Goal: Task Accomplishment & Management: Use online tool/utility

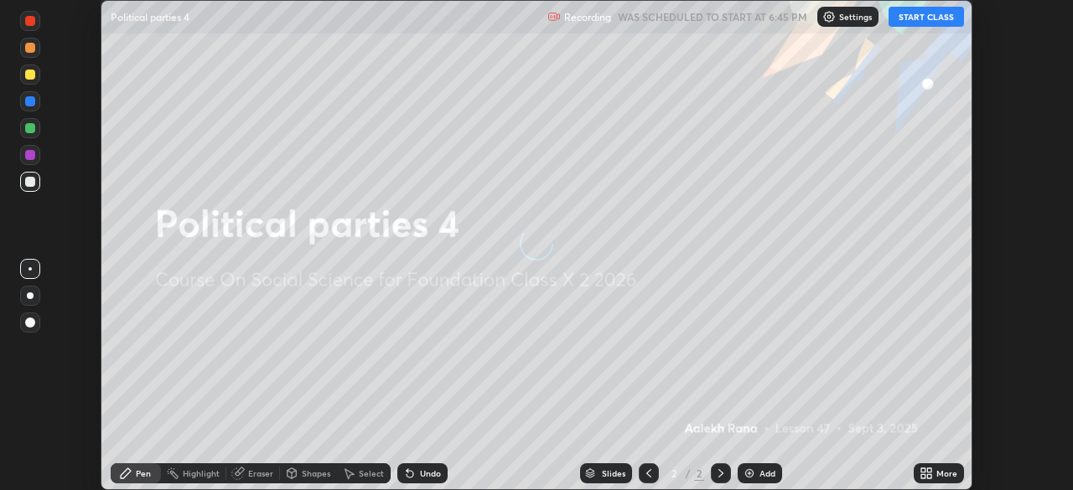
scroll to position [490, 1073]
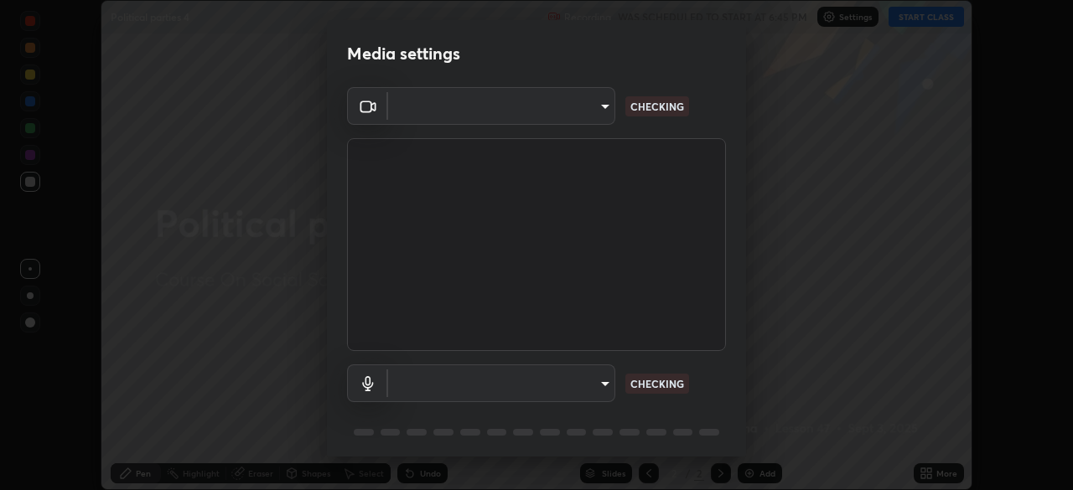
type input "e828e536804fa5ec44f09bab9f54175a8b6d317bb850f7280915d3359c97194d"
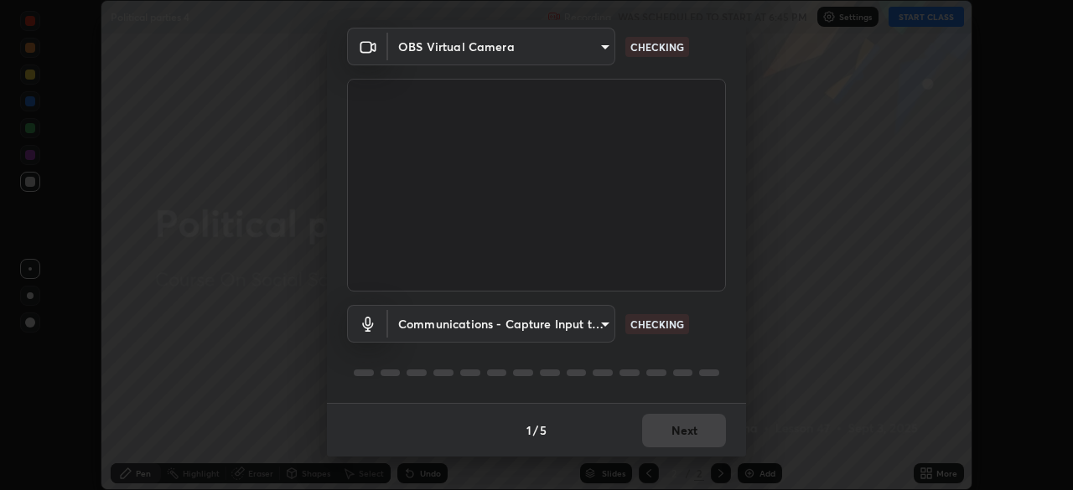
click at [588, 319] on body "Erase all Political parties 4 Recording WAS SCHEDULED TO START AT 6:45 PM Setti…" at bounding box center [536, 245] width 1073 height 490
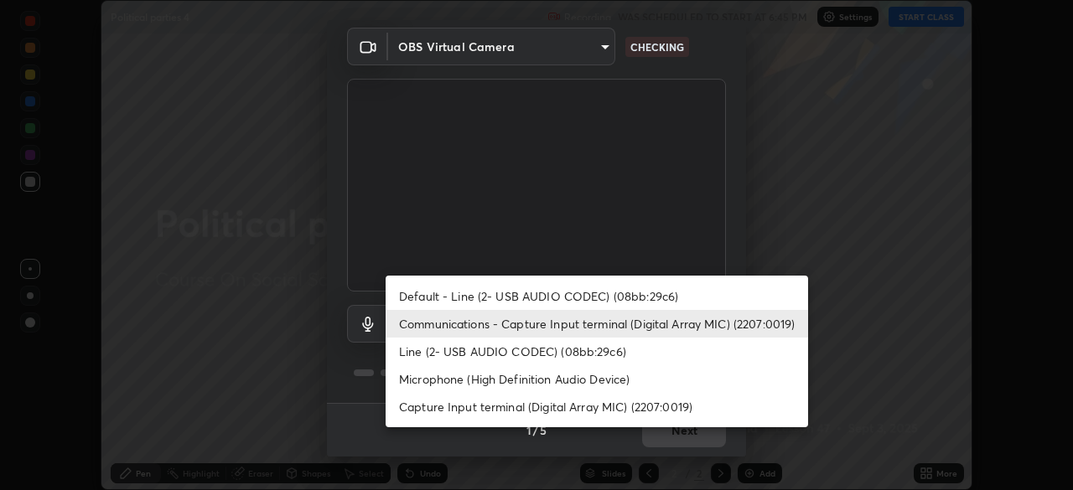
click at [586, 292] on li "Default - Line (2- USB AUDIO CODEC) (08bb:29c6)" at bounding box center [596, 296] width 422 height 28
type input "default"
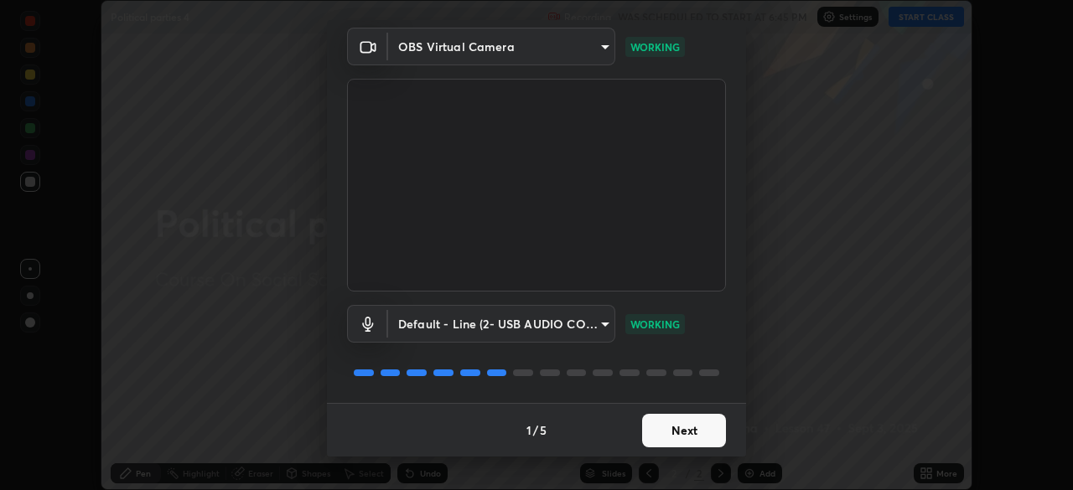
click at [680, 431] on button "Next" at bounding box center [684, 431] width 84 height 34
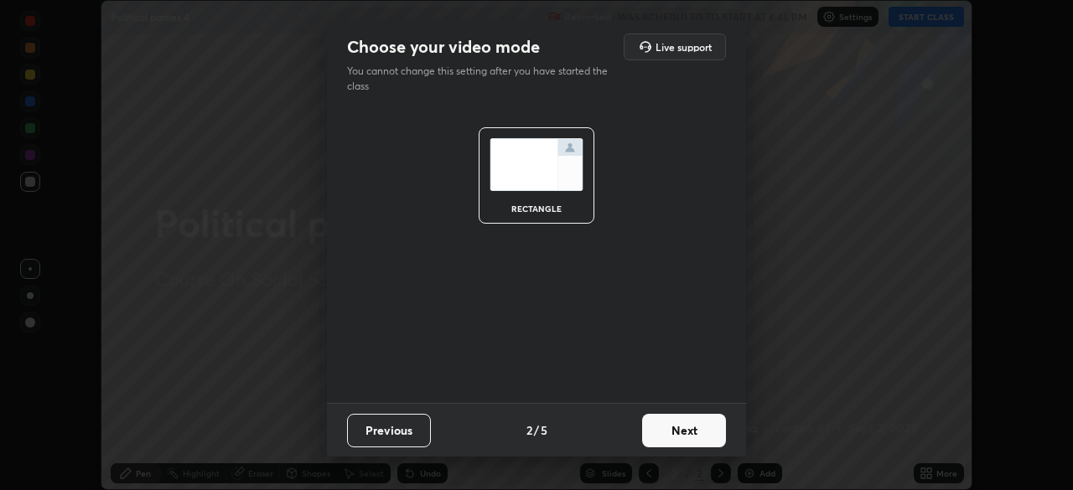
click at [685, 431] on button "Next" at bounding box center [684, 431] width 84 height 34
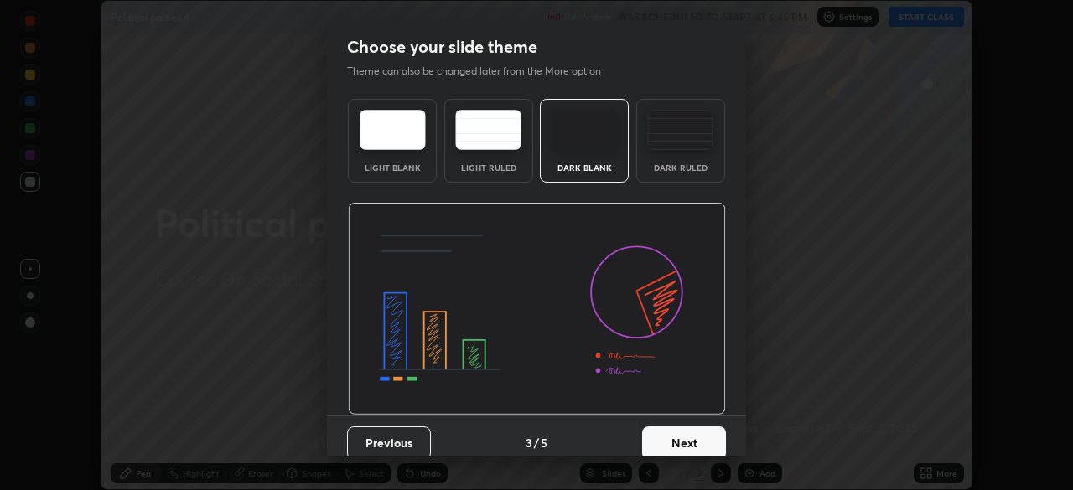
click at [691, 440] on button "Next" at bounding box center [684, 443] width 84 height 34
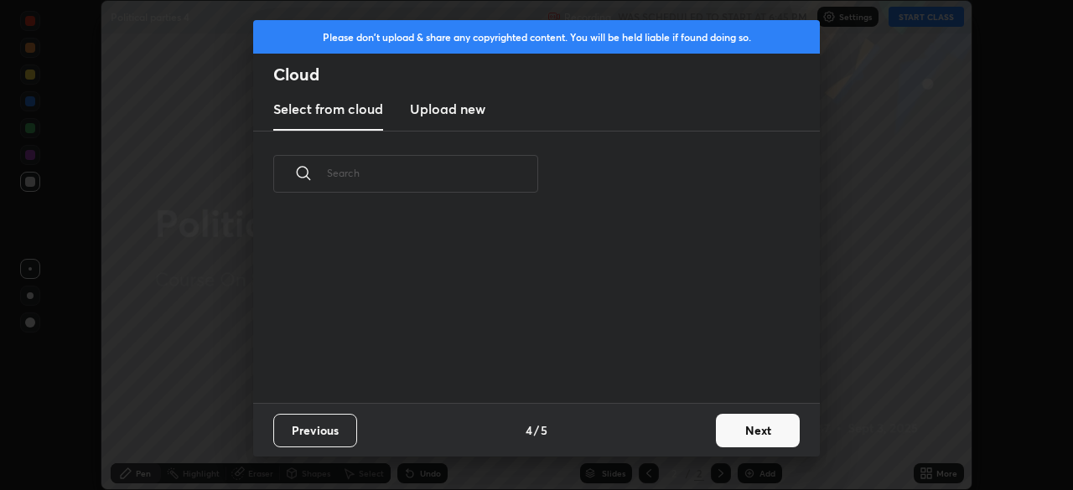
scroll to position [6, 9]
click at [749, 426] on button "Next" at bounding box center [758, 431] width 84 height 34
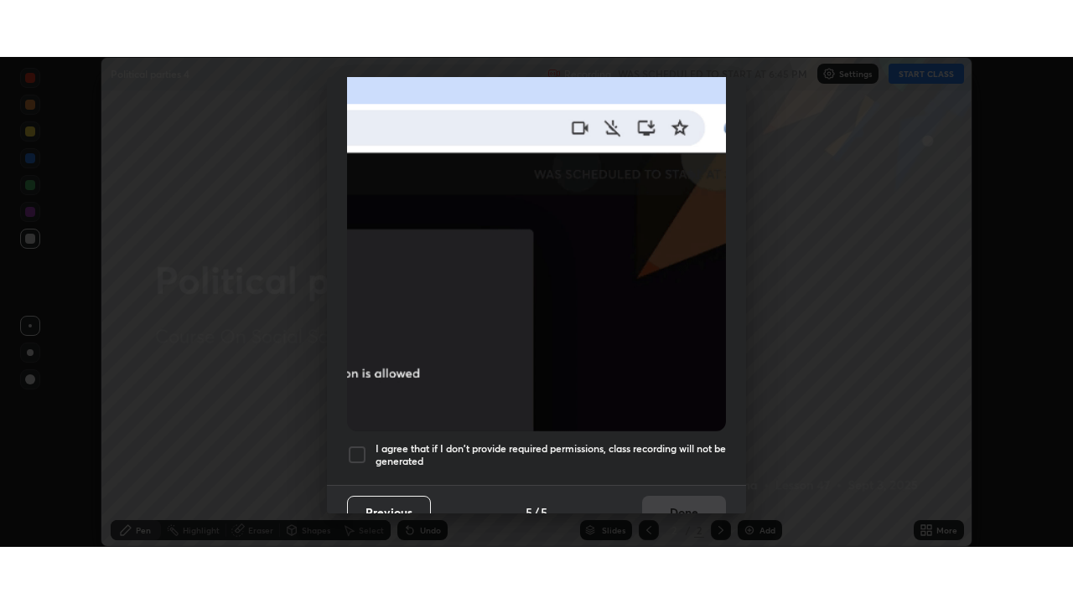
scroll to position [401, 0]
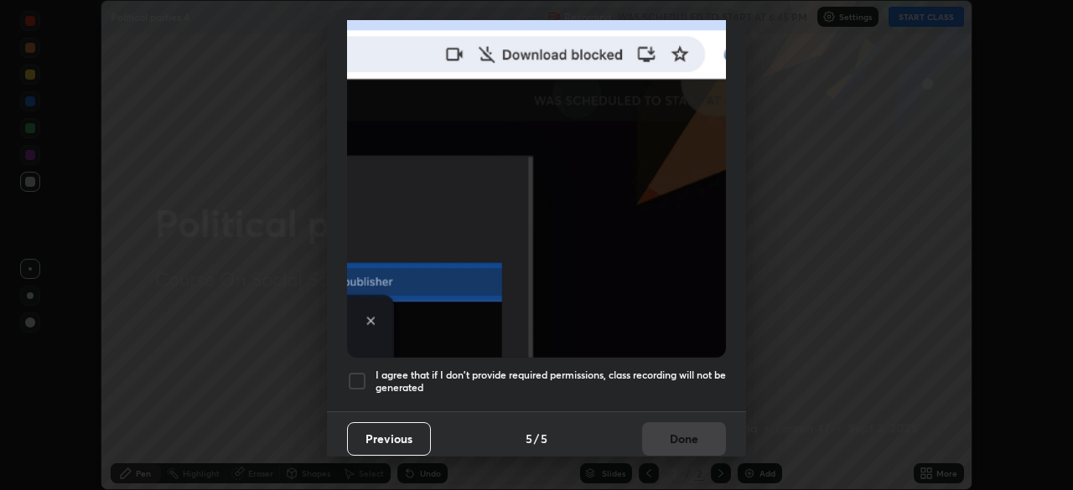
click at [359, 371] on div at bounding box center [357, 381] width 20 height 20
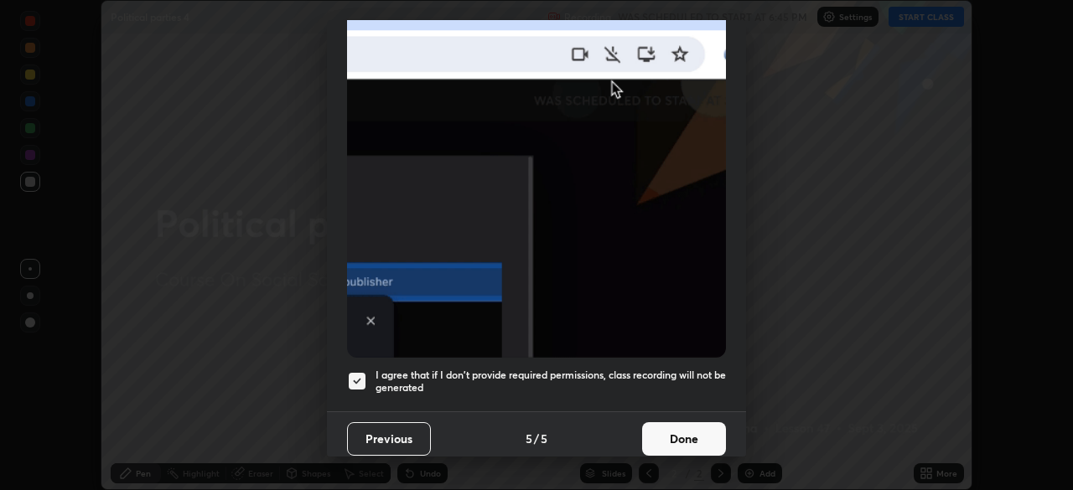
click at [663, 426] on button "Done" at bounding box center [684, 439] width 84 height 34
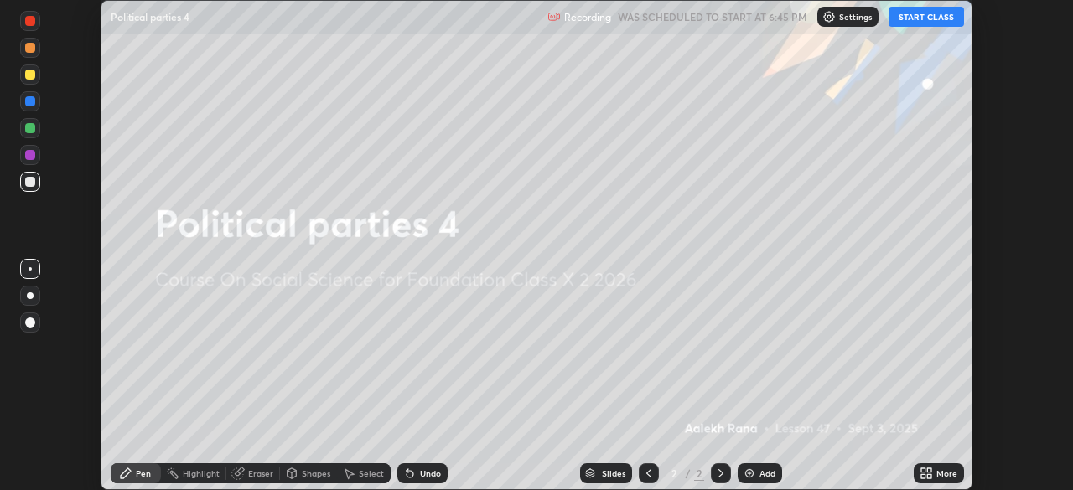
click at [929, 19] on button "START CLASS" at bounding box center [925, 17] width 75 height 20
click at [928, 470] on icon at bounding box center [929, 470] width 4 height 4
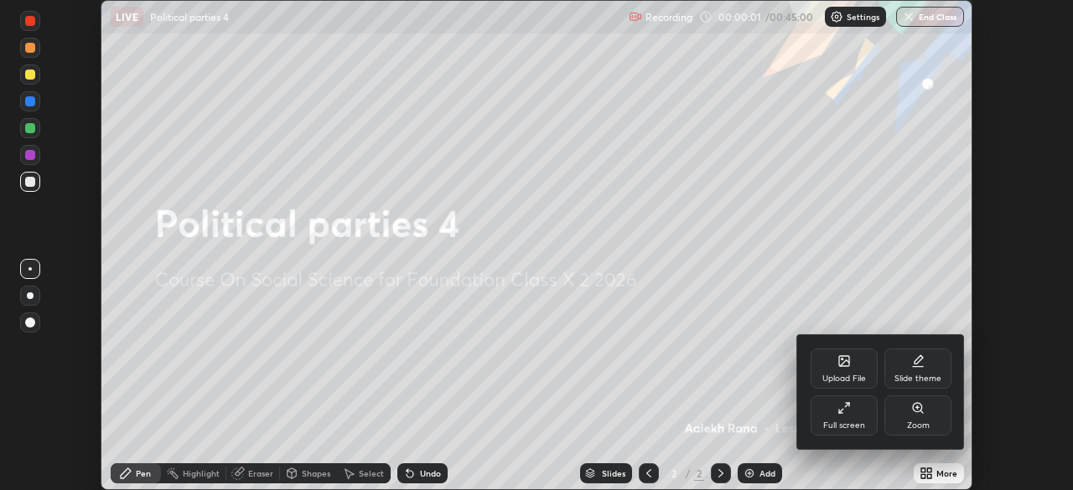
click at [855, 421] on div "Full screen" at bounding box center [844, 425] width 42 height 8
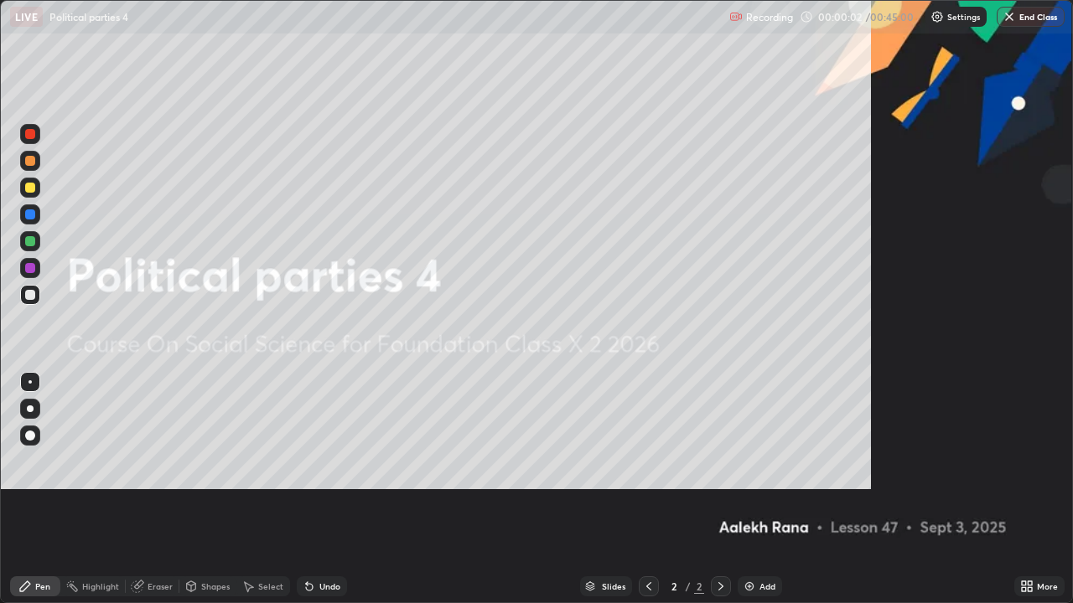
scroll to position [603, 1073]
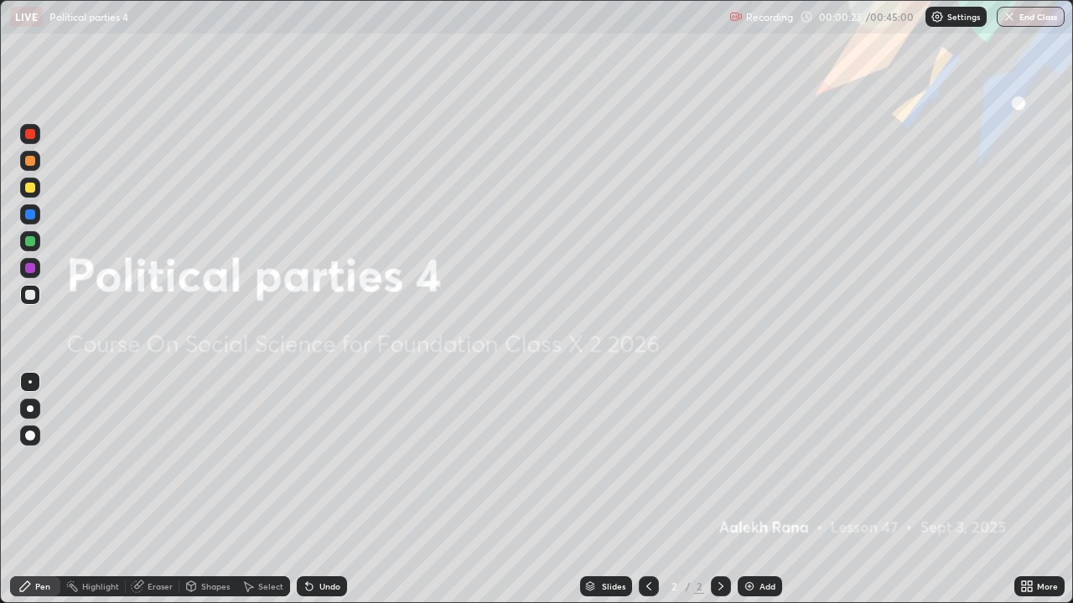
click at [1031, 489] on icon at bounding box center [1029, 589] width 4 height 4
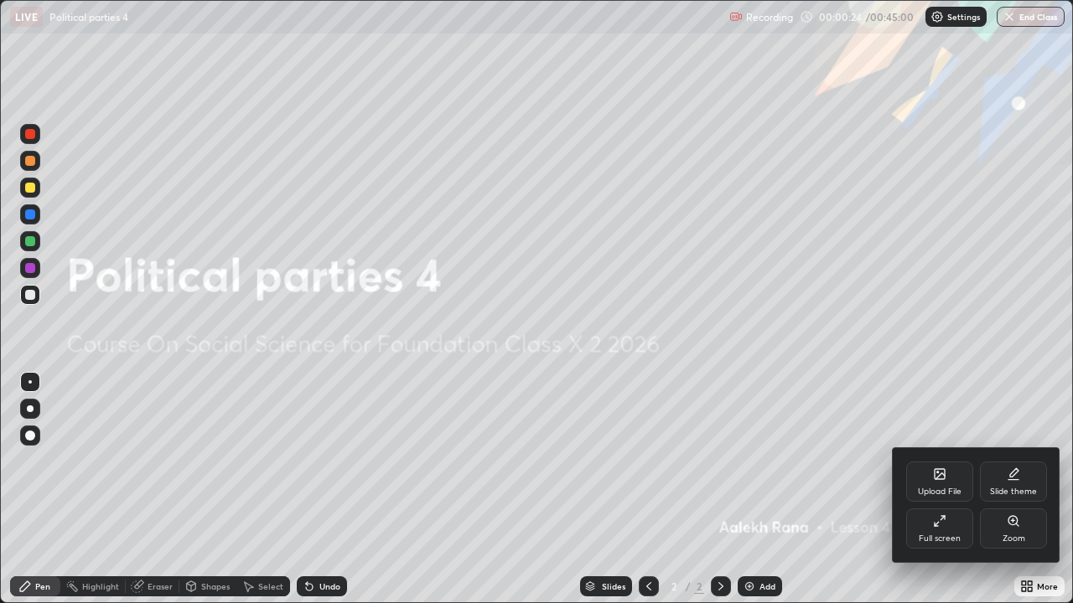
click at [928, 483] on div "Upload File" at bounding box center [939, 482] width 67 height 40
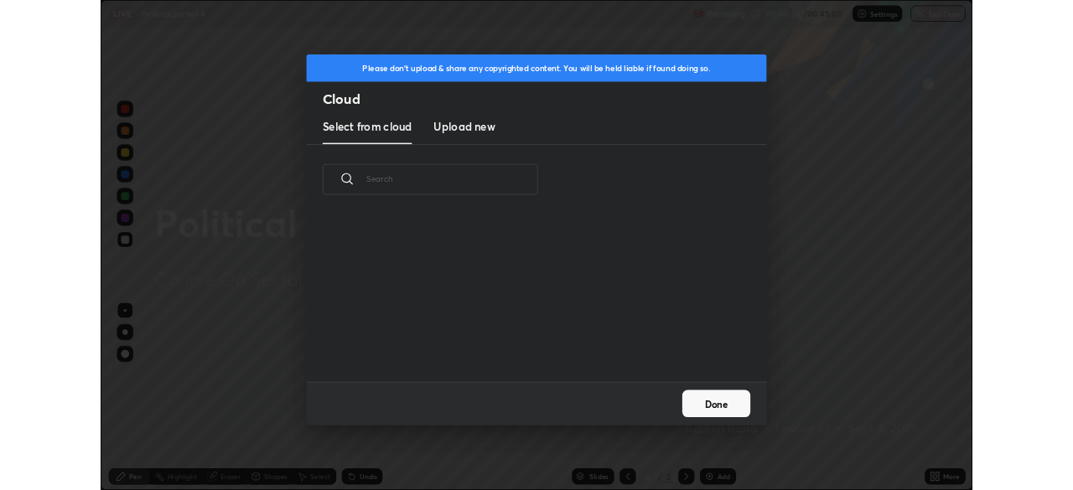
scroll to position [206, 538]
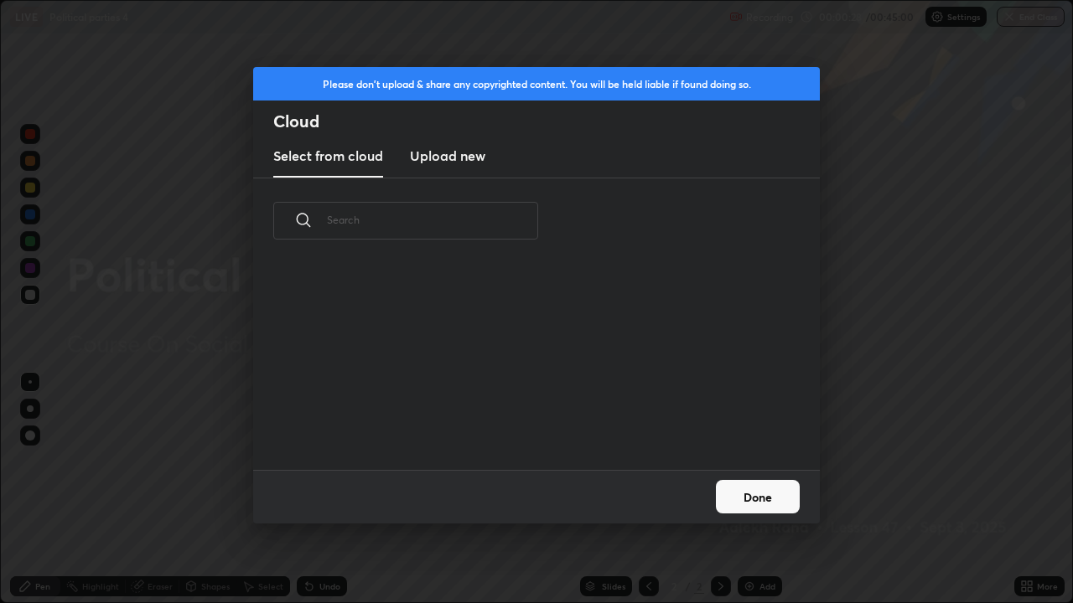
click at [454, 158] on h3 "Upload new" at bounding box center [447, 156] width 75 height 20
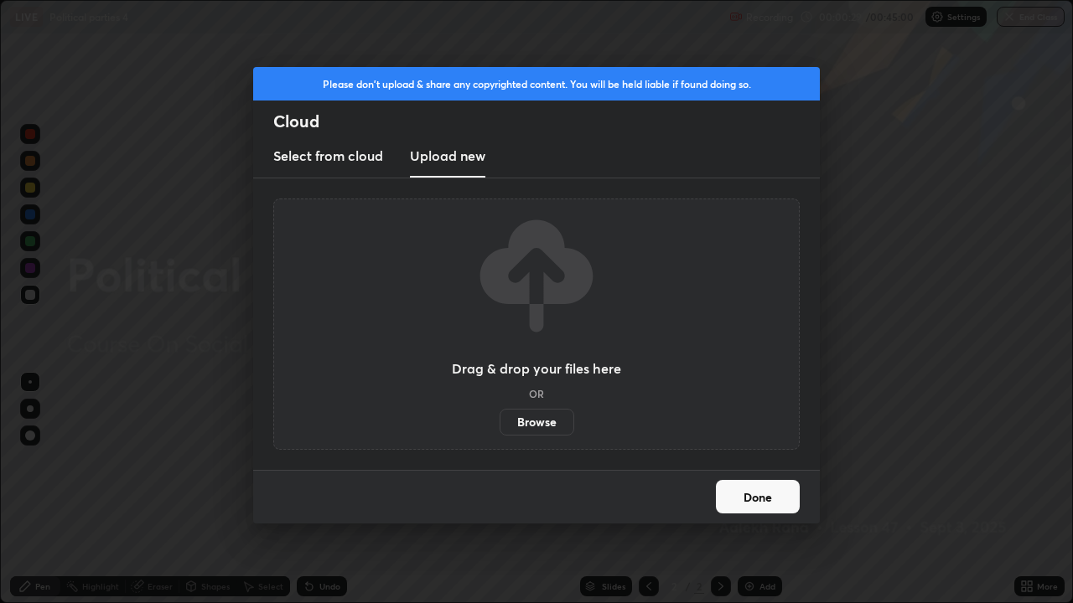
click at [540, 420] on label "Browse" at bounding box center [536, 422] width 75 height 27
click at [499, 420] on input "Browse" at bounding box center [499, 422] width 0 height 27
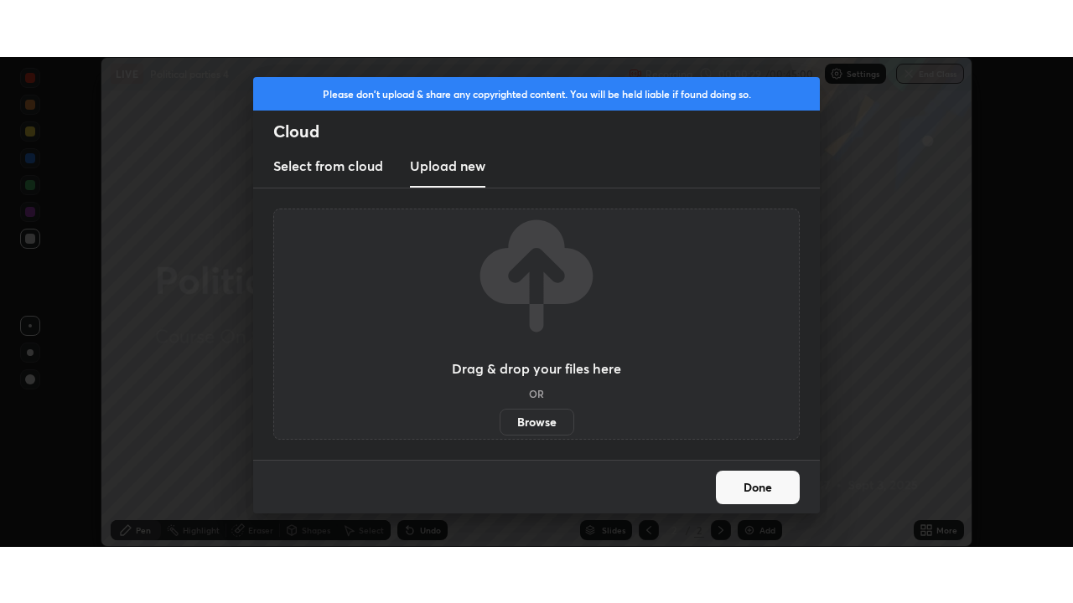
scroll to position [83300, 82717]
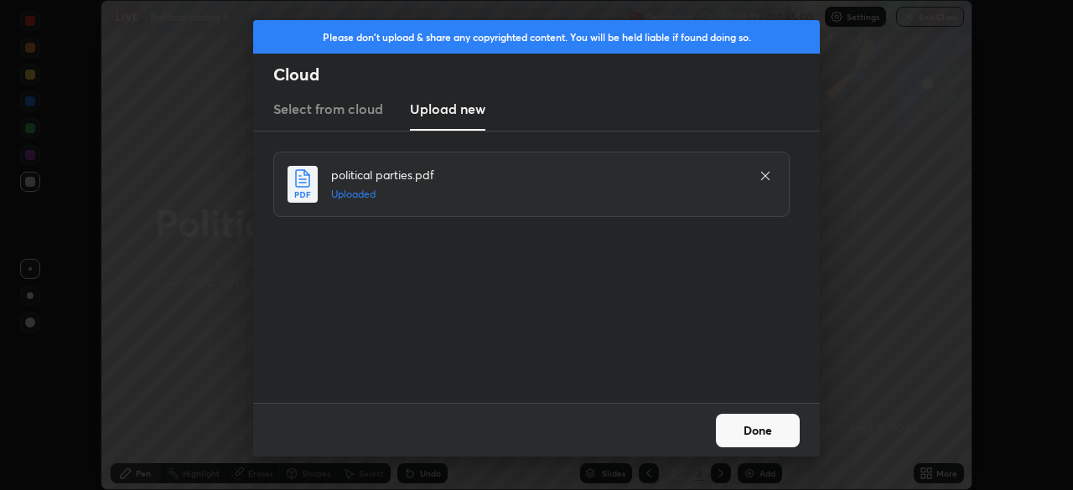
click at [743, 426] on button "Done" at bounding box center [758, 431] width 84 height 34
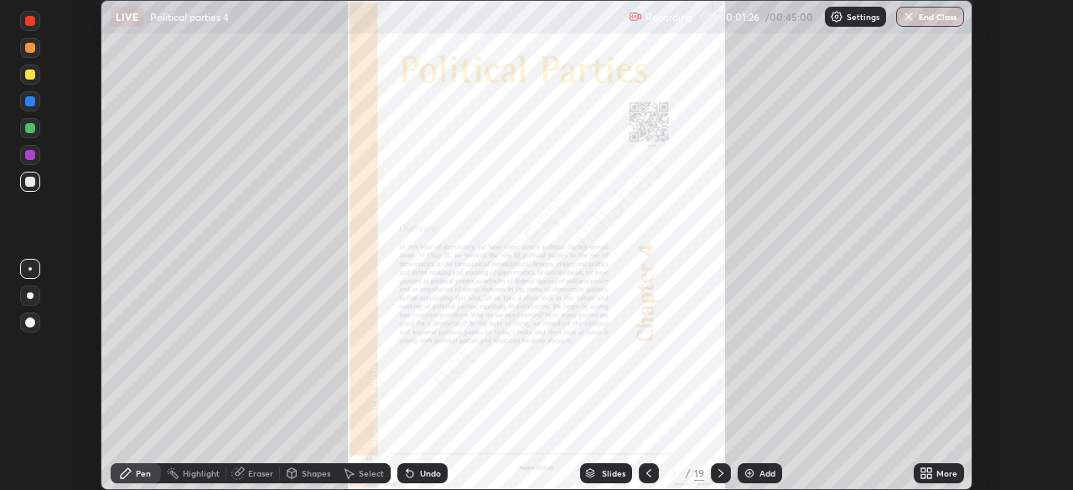
click at [928, 476] on icon at bounding box center [929, 476] width 4 height 4
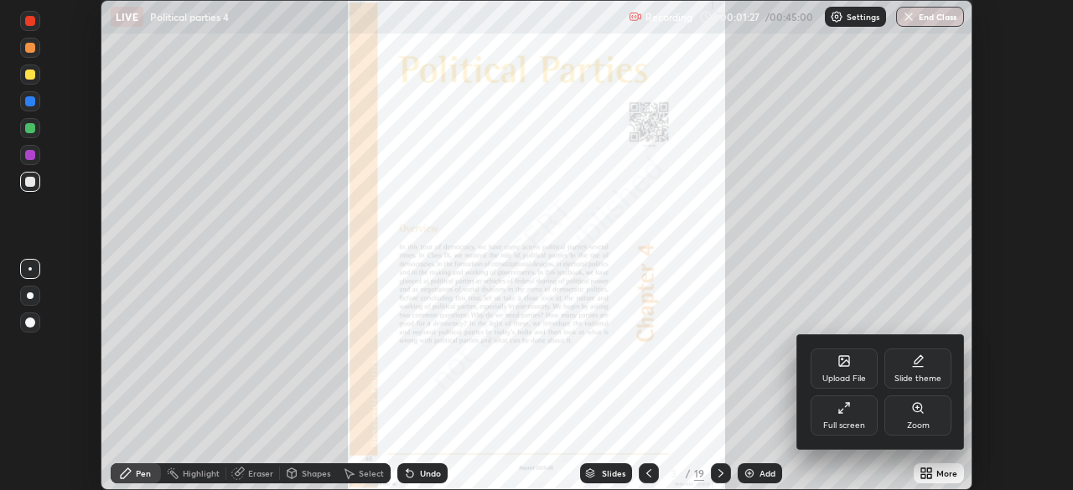
click at [840, 417] on div "Full screen" at bounding box center [843, 415] width 67 height 40
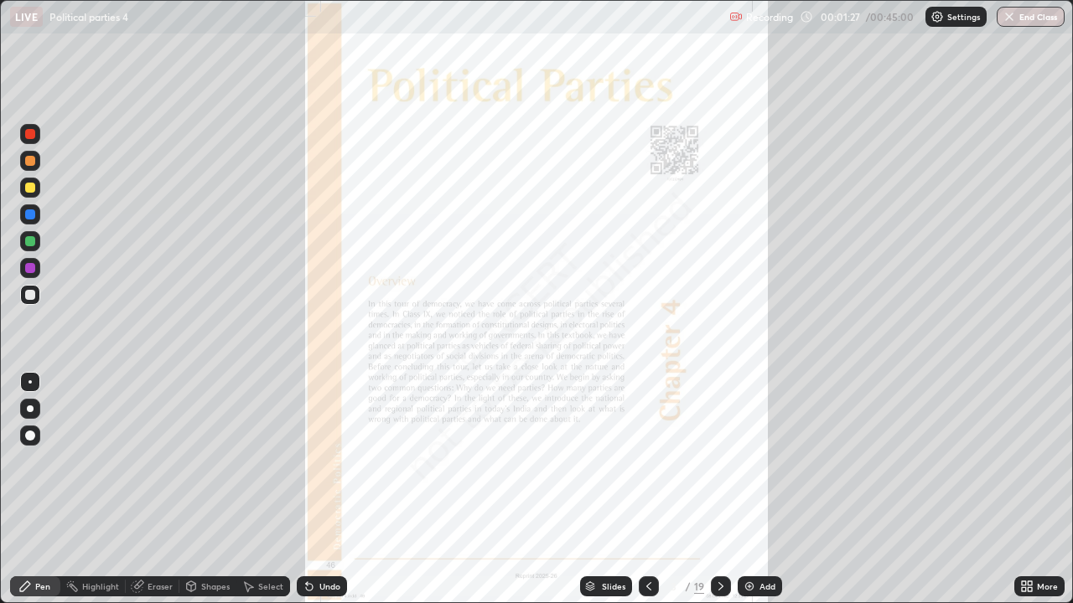
scroll to position [603, 1073]
click at [716, 489] on div at bounding box center [721, 586] width 20 height 20
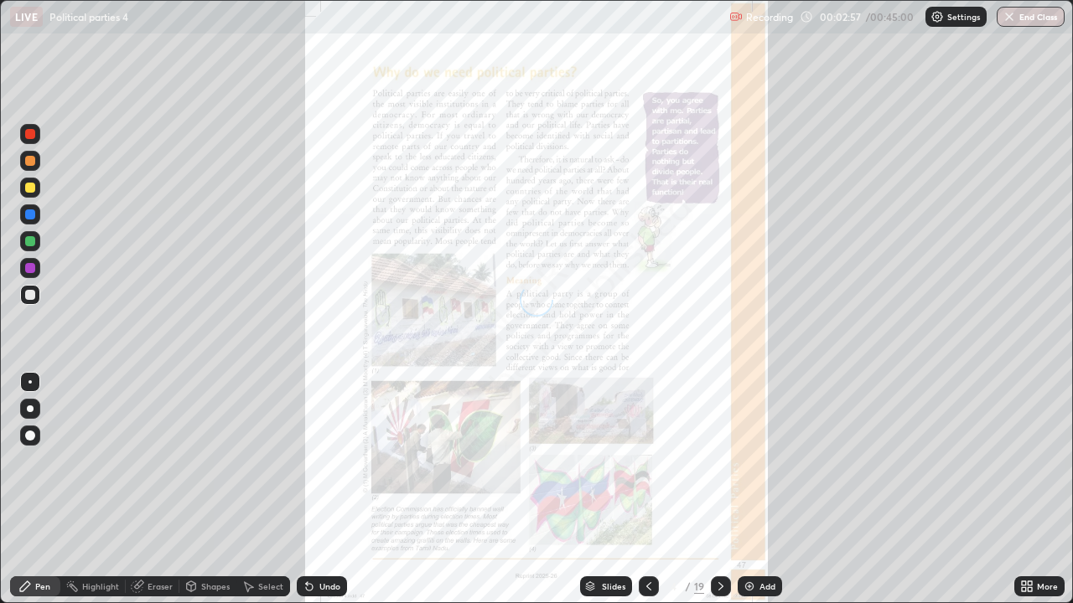
click at [719, 489] on icon at bounding box center [720, 586] width 5 height 8
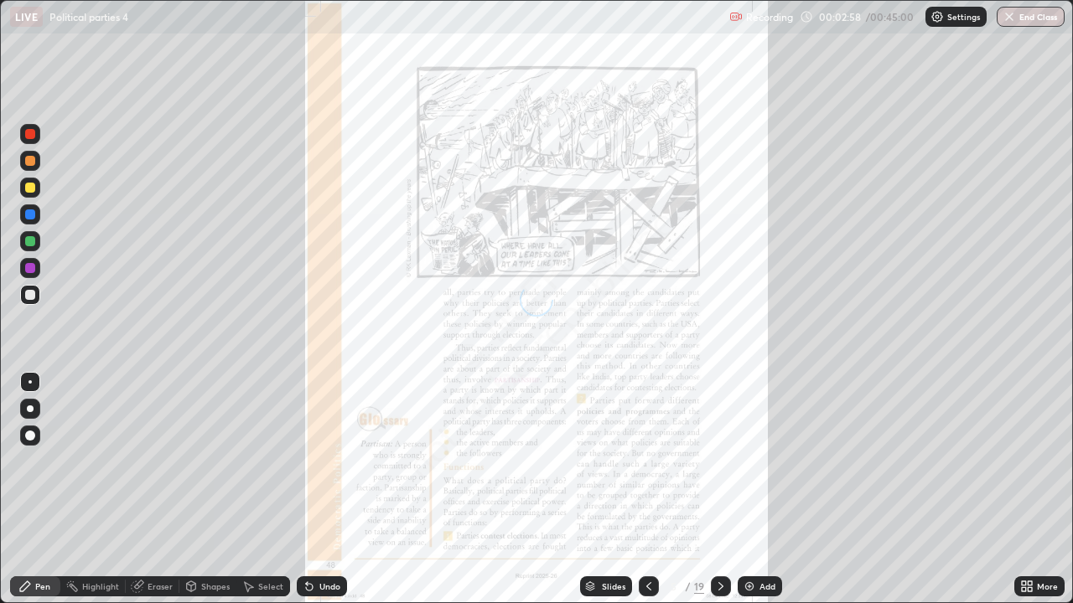
click at [719, 489] on icon at bounding box center [720, 586] width 5 height 8
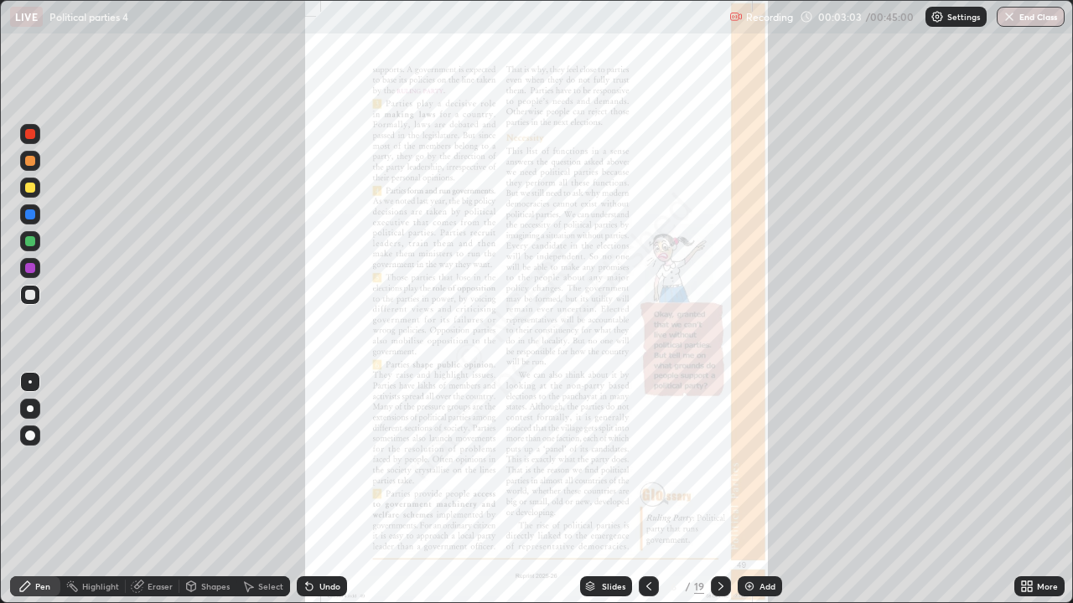
click at [720, 489] on icon at bounding box center [720, 586] width 13 height 13
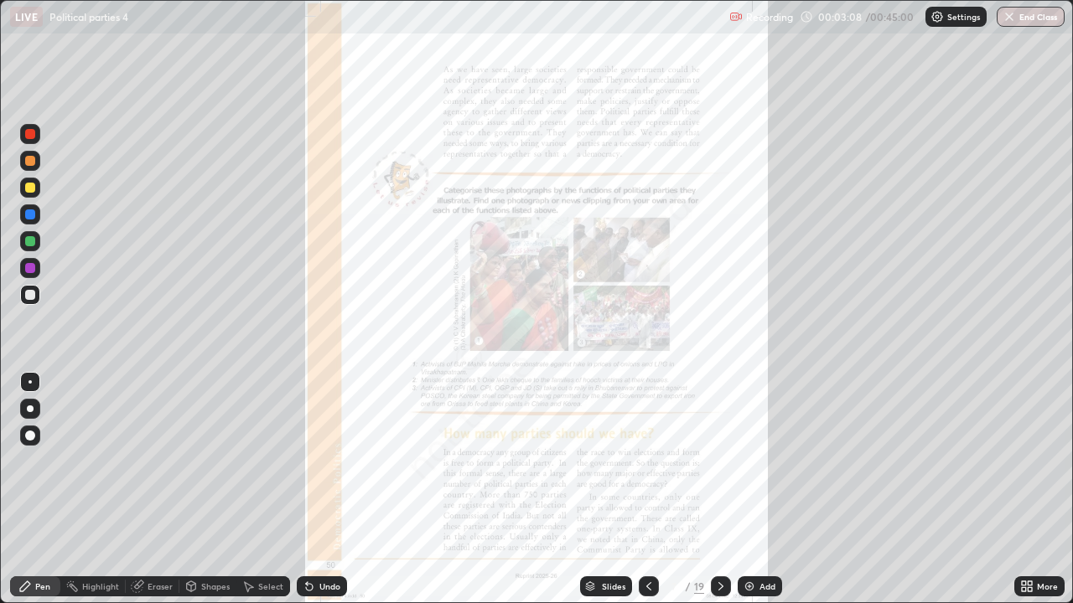
click at [719, 489] on icon at bounding box center [720, 586] width 13 height 13
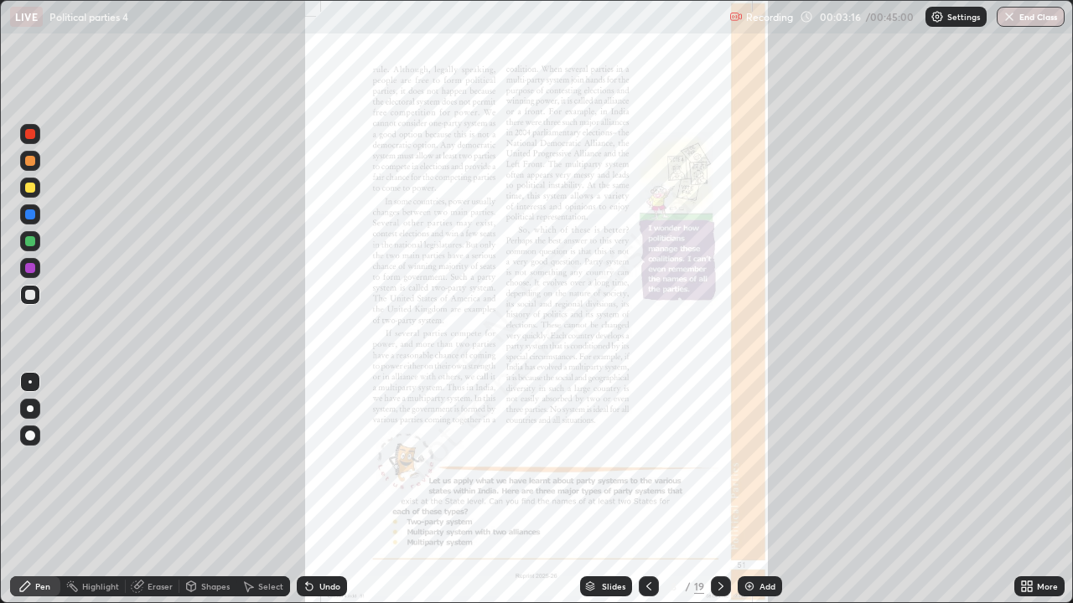
click at [647, 489] on icon at bounding box center [648, 586] width 13 height 13
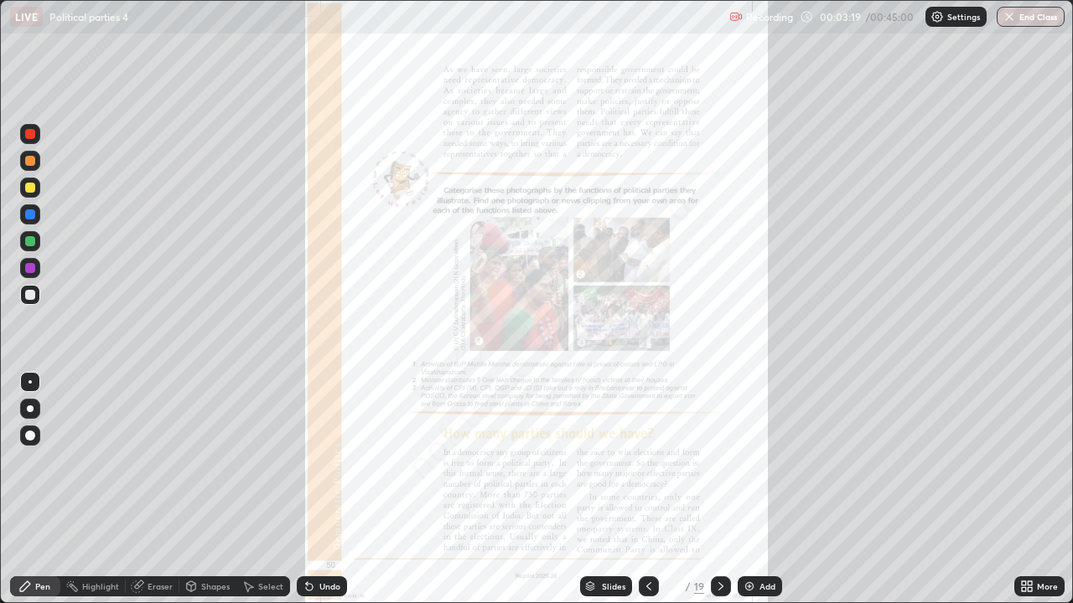
click at [1029, 489] on icon at bounding box center [1029, 584] width 4 height 4
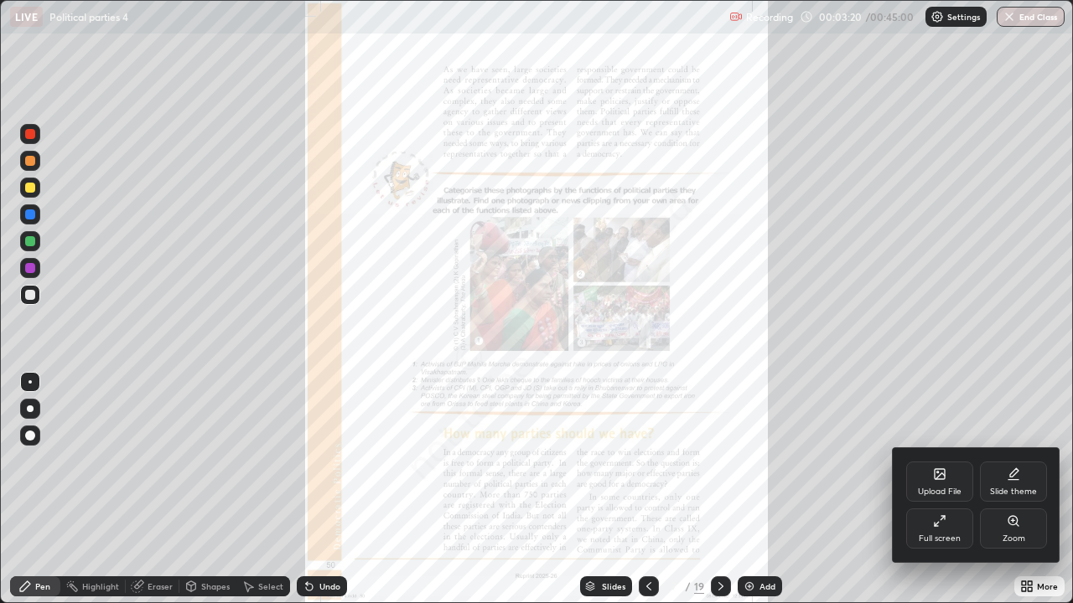
click at [1005, 489] on div "Zoom" at bounding box center [1013, 529] width 67 height 40
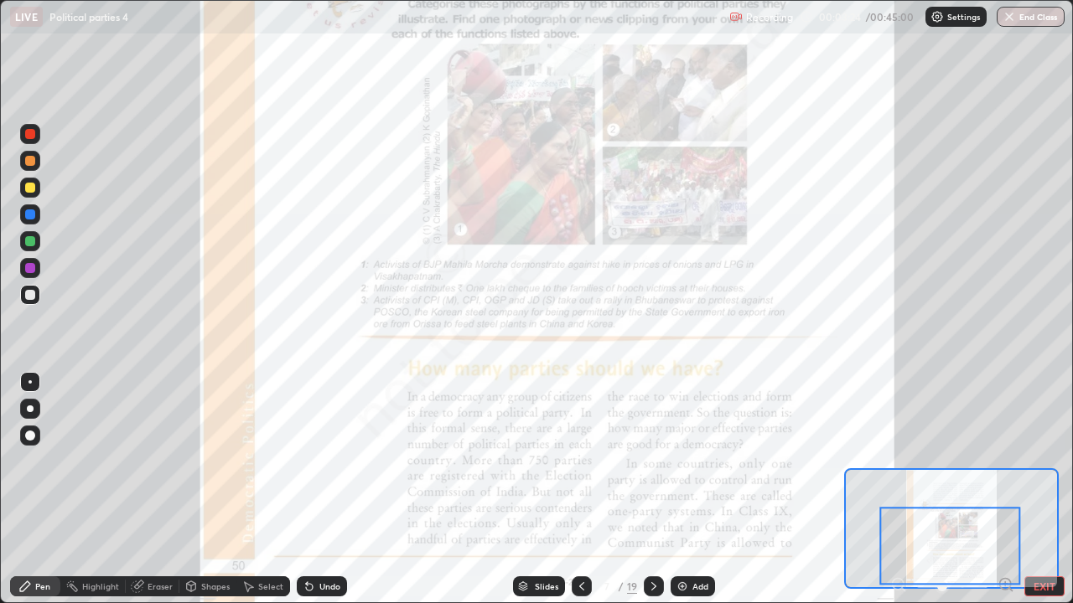
click at [97, 489] on div "Highlight" at bounding box center [100, 586] width 37 height 8
click at [34, 135] on div at bounding box center [30, 134] width 10 height 10
click at [33, 156] on div at bounding box center [30, 161] width 10 height 10
click at [36, 139] on div at bounding box center [30, 134] width 20 height 20
click at [652, 489] on icon at bounding box center [653, 586] width 13 height 13
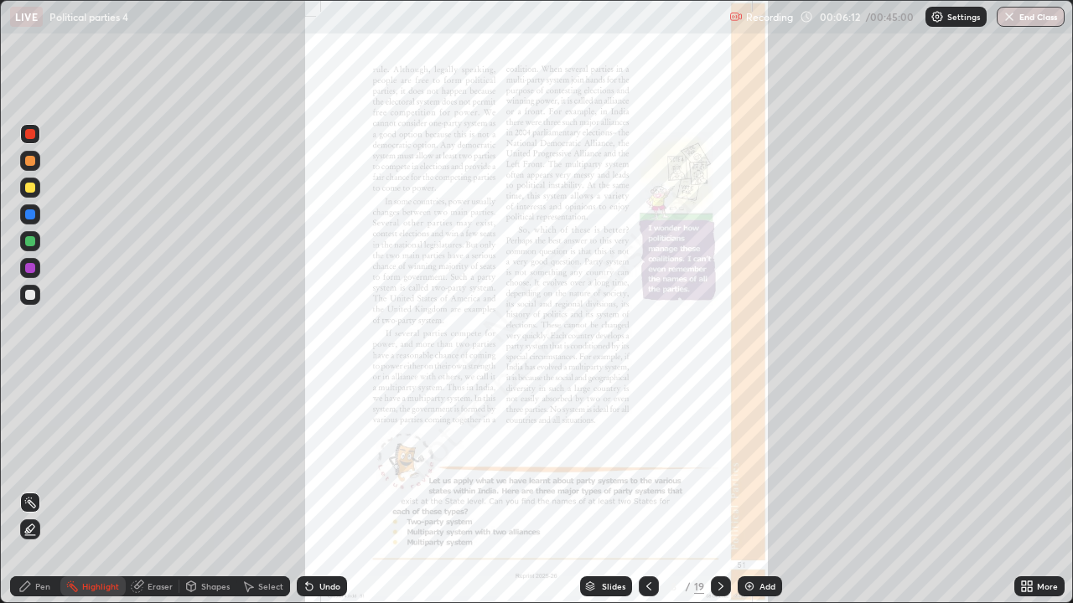
click at [1036, 489] on div "More" at bounding box center [1046, 586] width 21 height 8
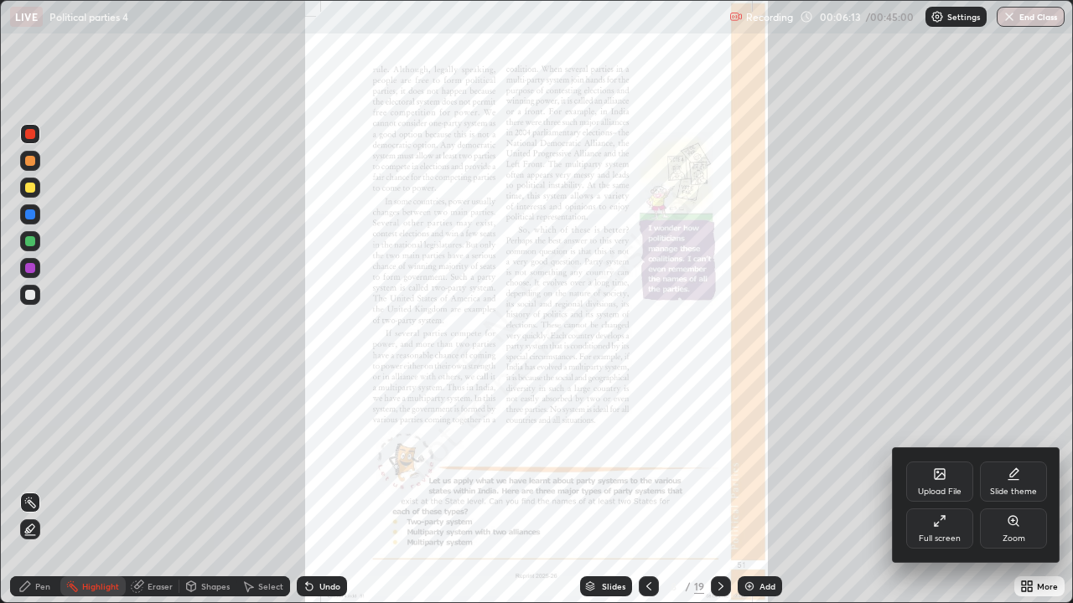
click at [1024, 489] on div "Zoom" at bounding box center [1013, 529] width 67 height 40
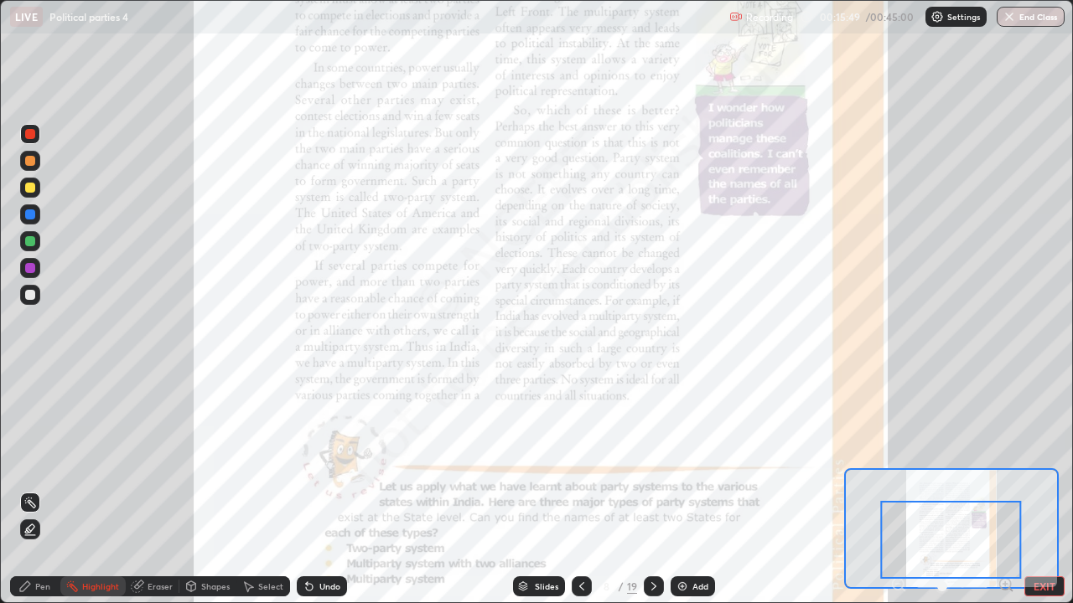
click at [694, 489] on div "Add" at bounding box center [700, 586] width 16 height 8
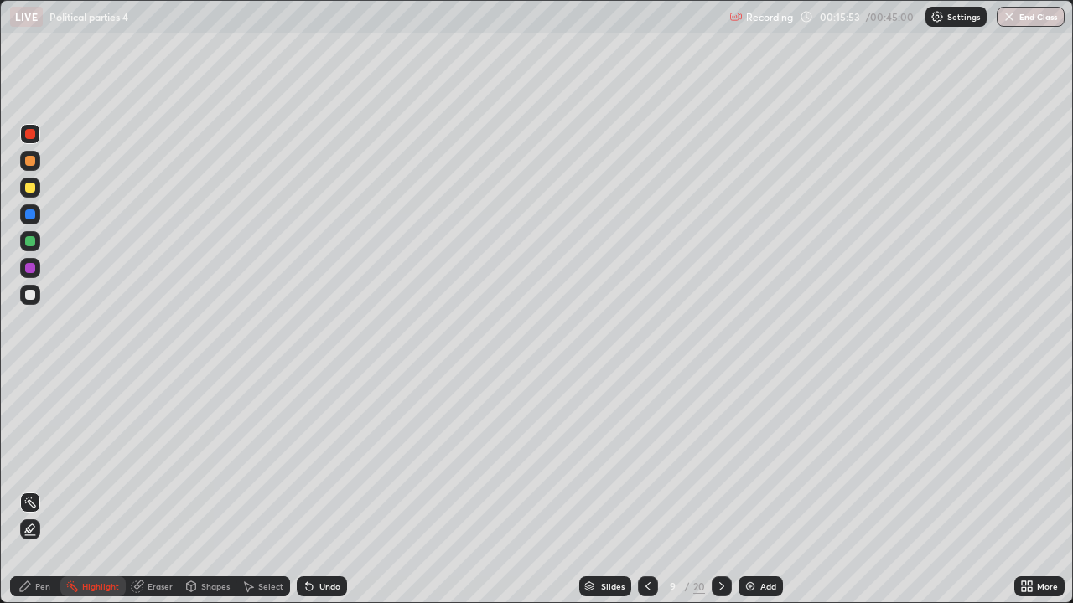
click at [40, 489] on div "Pen" at bounding box center [42, 586] width 15 height 8
click at [30, 409] on div at bounding box center [30, 409] width 7 height 7
click at [36, 436] on div at bounding box center [30, 436] width 20 height 20
click at [767, 489] on div "Add" at bounding box center [768, 586] width 16 height 8
click at [38, 135] on div at bounding box center [30, 134] width 20 height 20
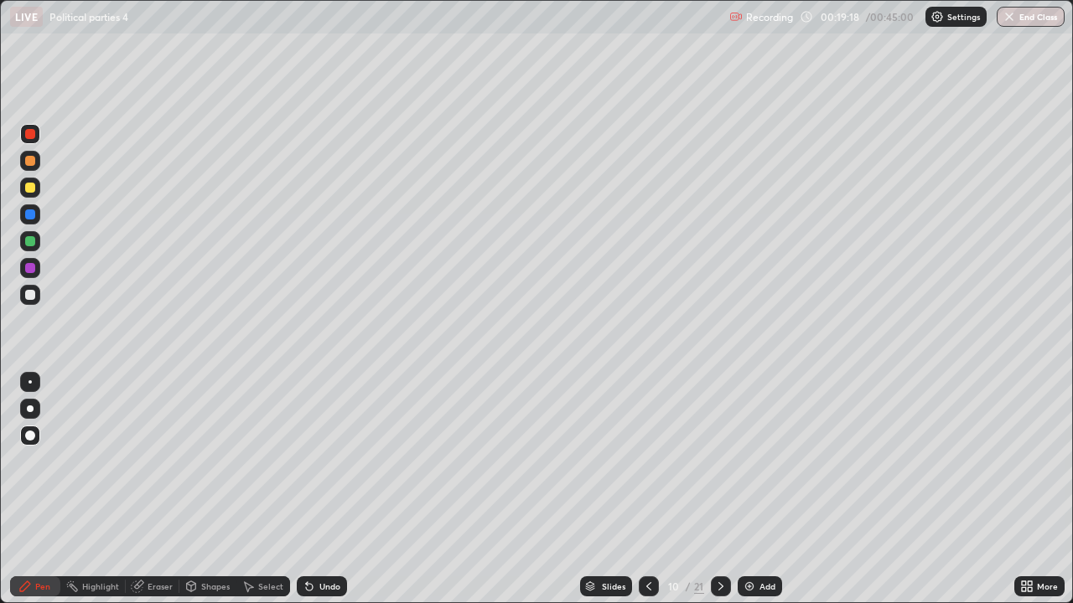
click at [38, 165] on div at bounding box center [30, 161] width 20 height 20
click at [39, 186] on div at bounding box center [30, 188] width 20 height 20
click at [161, 489] on div "Eraser" at bounding box center [159, 586] width 25 height 8
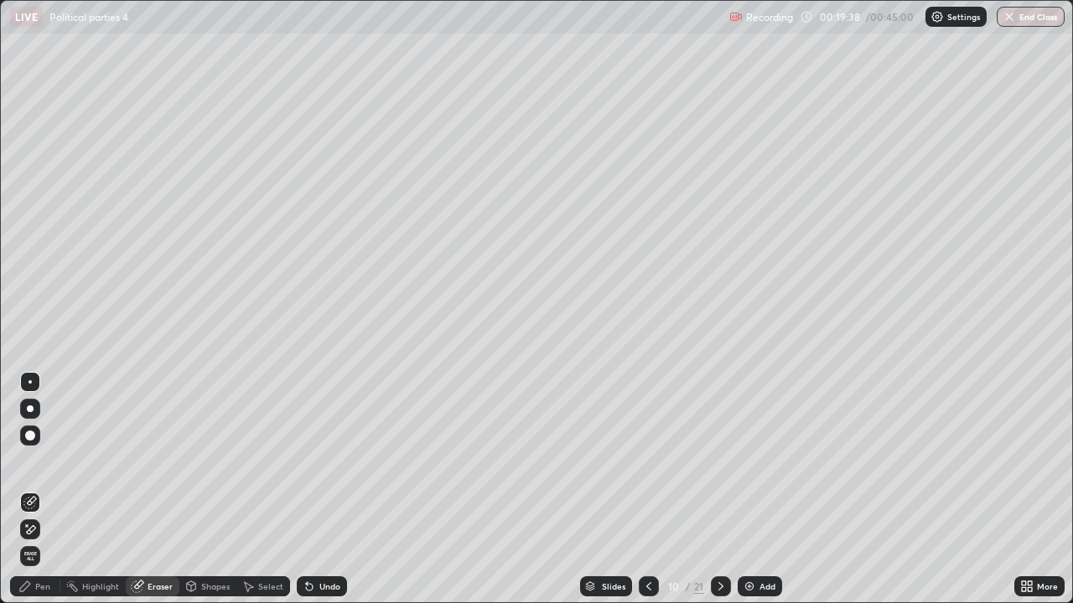
click at [43, 489] on div "Pen" at bounding box center [42, 586] width 15 height 8
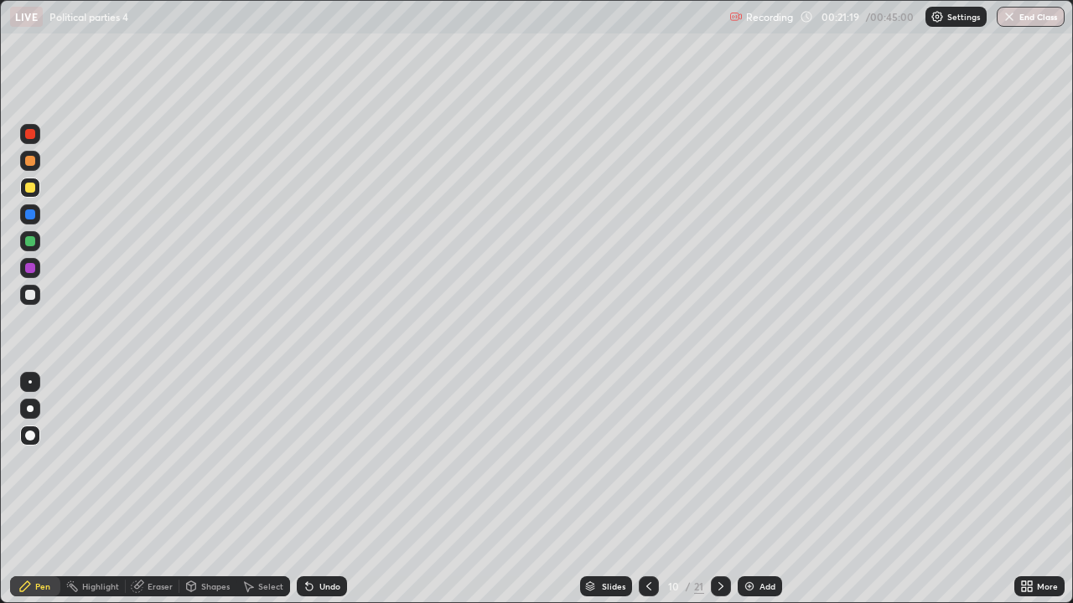
click at [761, 489] on div "Add" at bounding box center [767, 586] width 16 height 8
click at [643, 489] on icon at bounding box center [648, 586] width 13 height 13
click at [645, 489] on icon at bounding box center [648, 586] width 13 height 13
click at [647, 489] on icon at bounding box center [648, 586] width 13 height 13
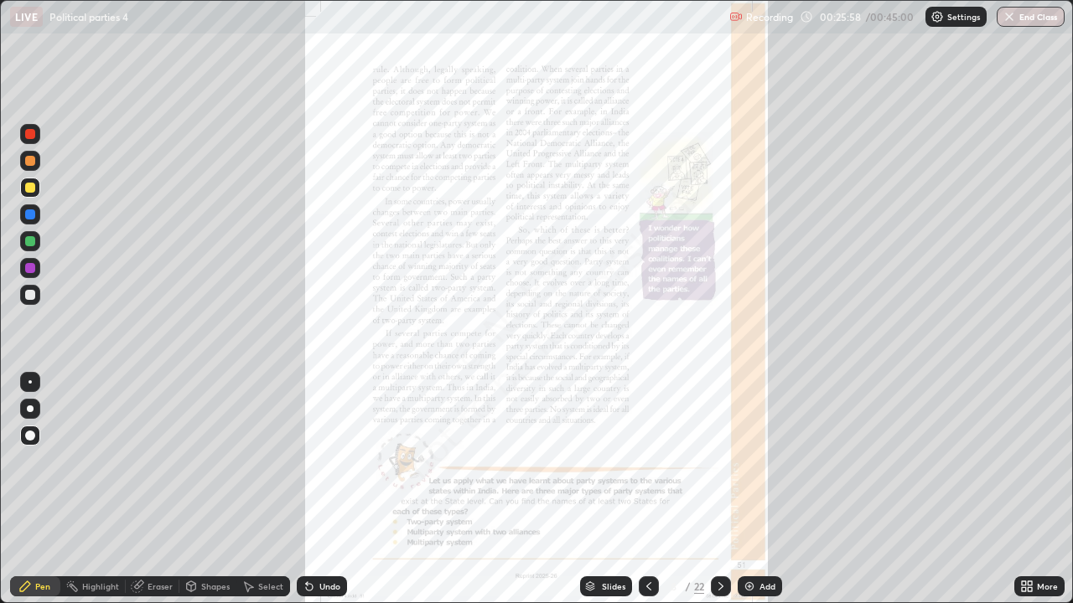
click at [1041, 489] on div "More" at bounding box center [1039, 586] width 50 height 20
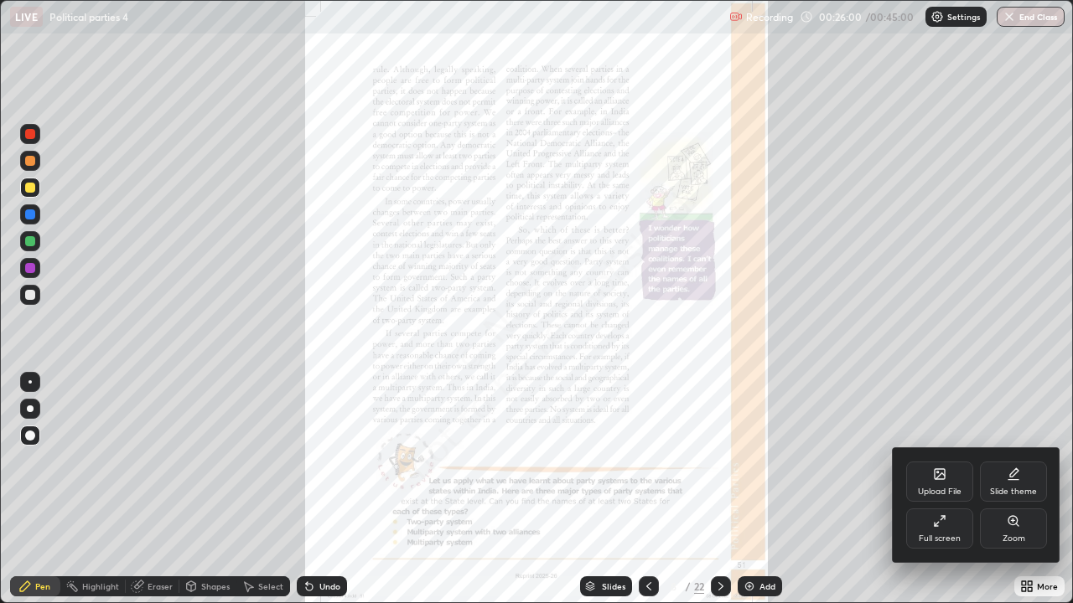
click at [1016, 489] on icon at bounding box center [1012, 520] width 13 height 13
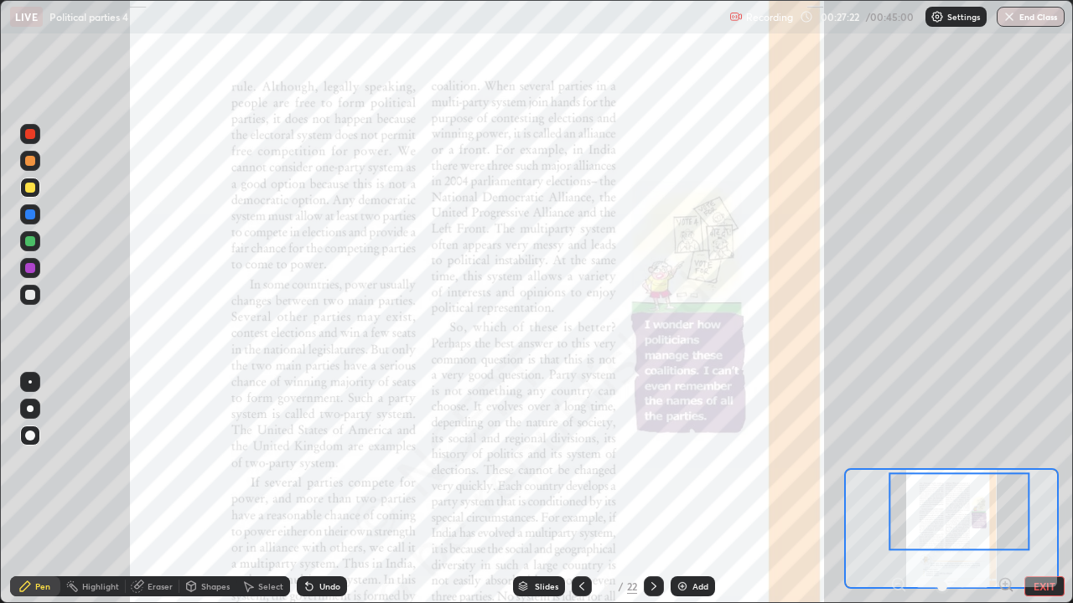
click at [83, 489] on div "Highlight" at bounding box center [92, 586] width 65 height 20
click at [34, 163] on div at bounding box center [30, 161] width 10 height 10
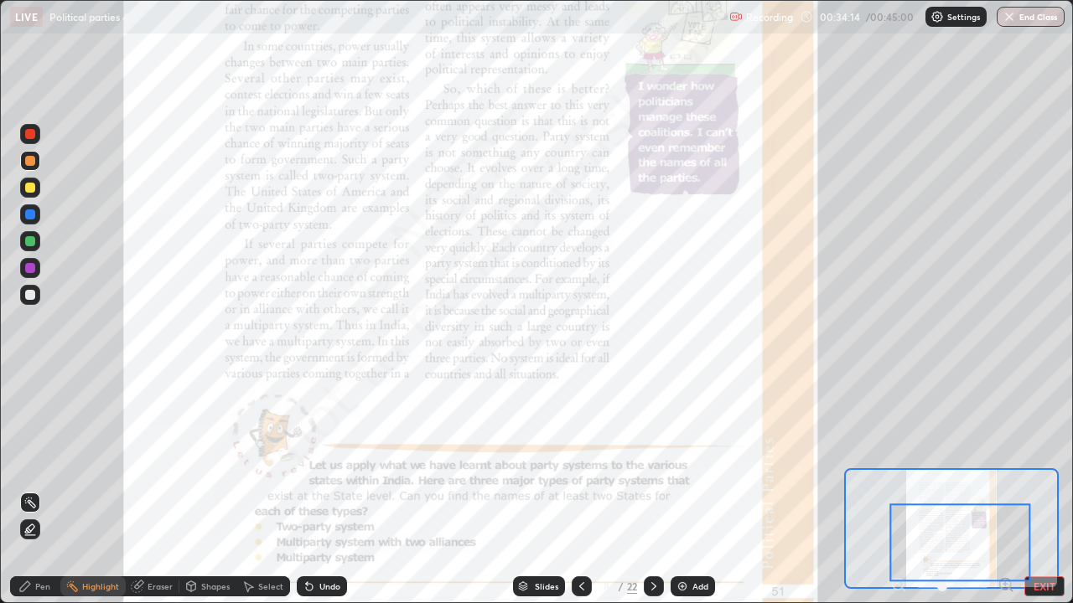
click at [652, 489] on icon at bounding box center [653, 586] width 13 height 13
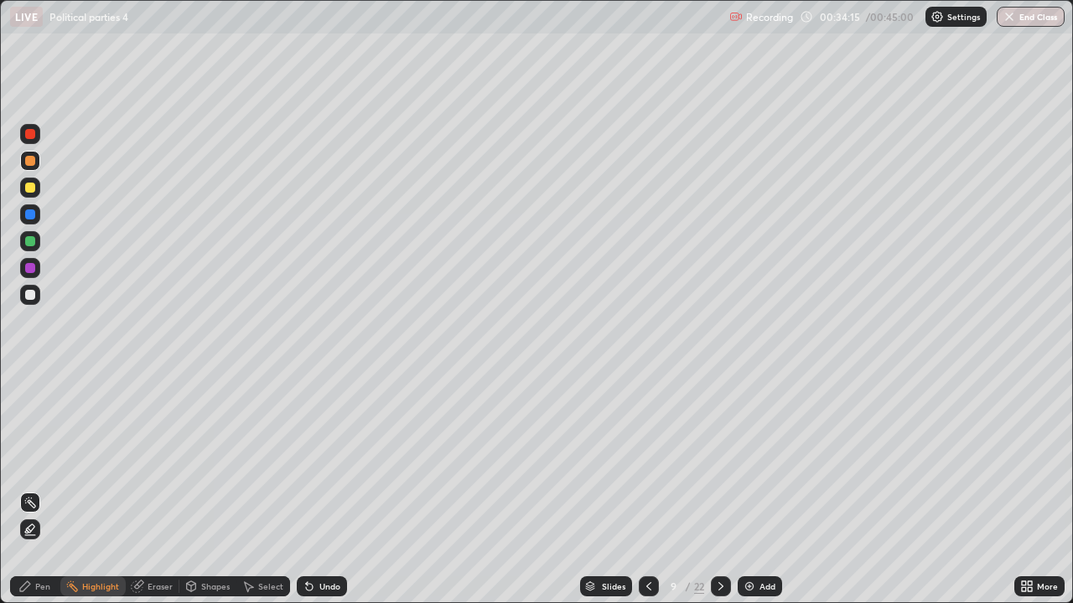
click at [719, 489] on icon at bounding box center [720, 586] width 13 height 13
click at [720, 489] on icon at bounding box center [720, 586] width 13 height 13
click at [721, 489] on icon at bounding box center [720, 586] width 13 height 13
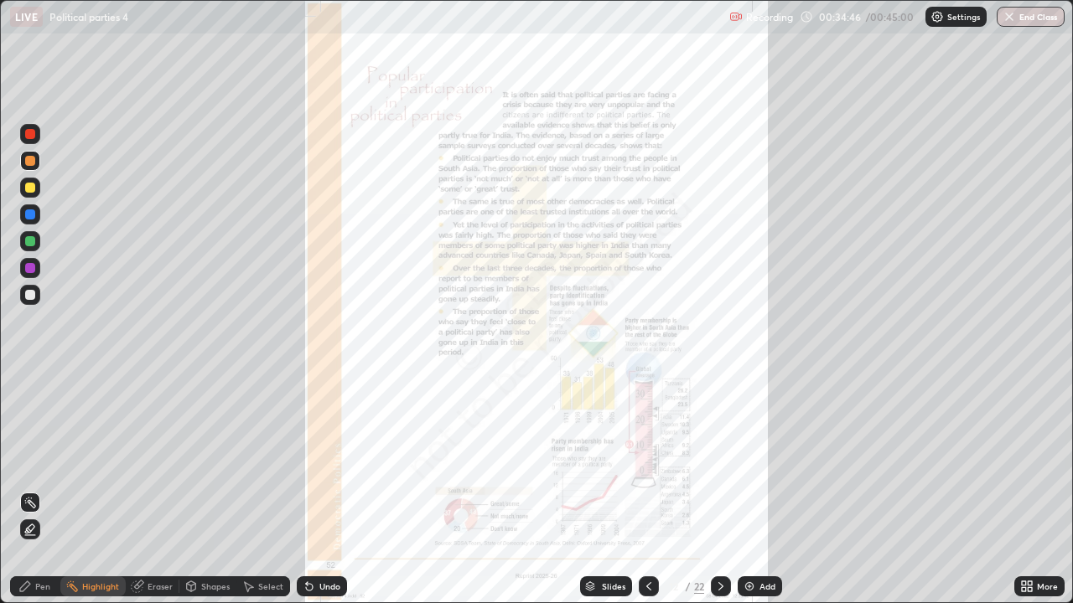
click at [728, 489] on div at bounding box center [721, 586] width 20 height 20
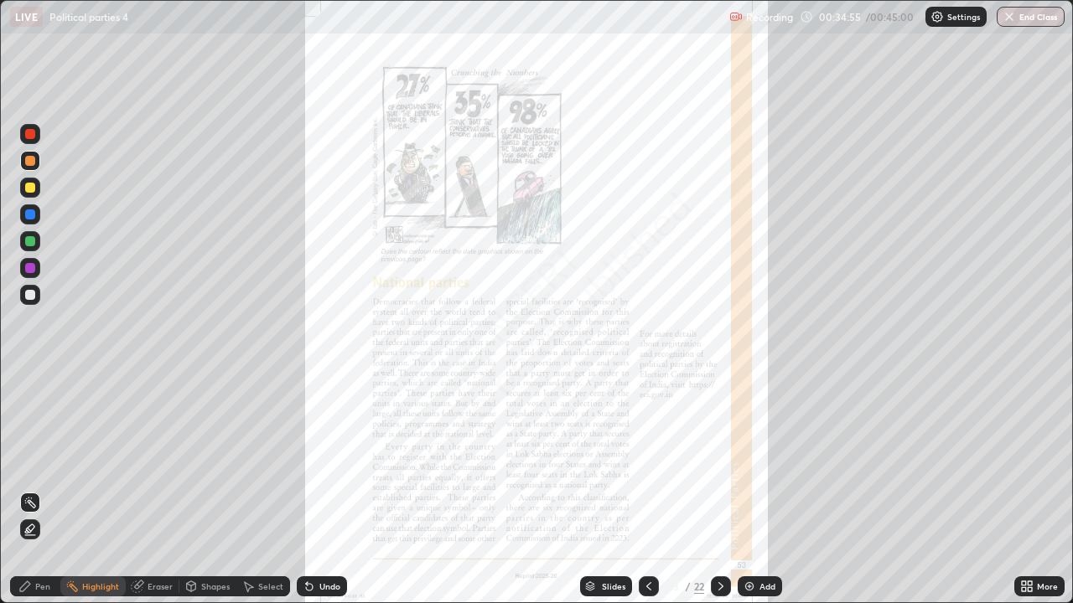
click at [1023, 489] on icon at bounding box center [1023, 589] width 4 height 4
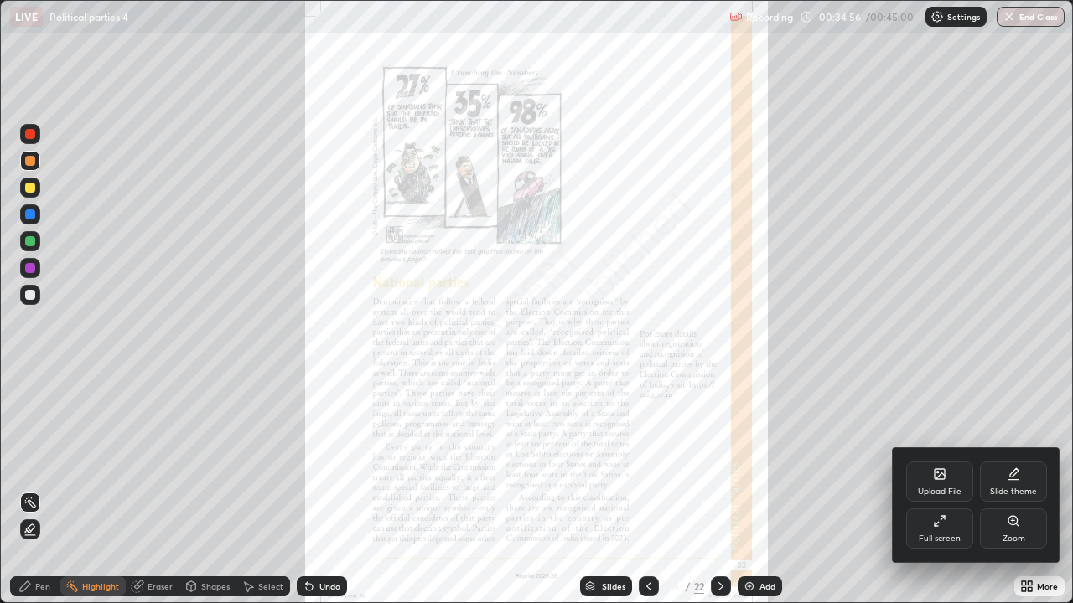
click at [1019, 489] on div "Zoom" at bounding box center [1013, 529] width 67 height 40
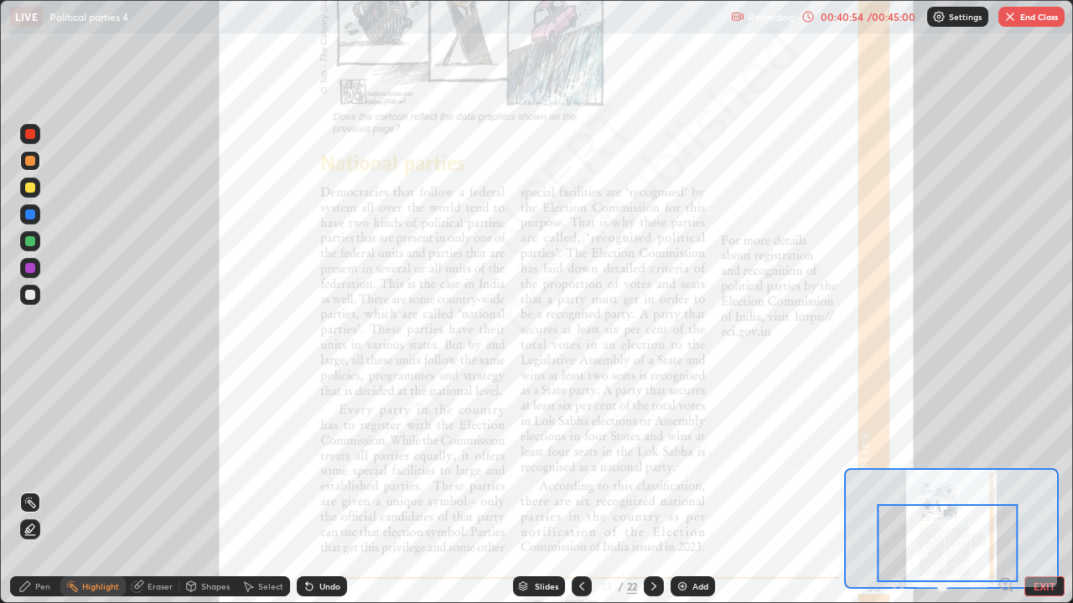
click at [1029, 15] on button "End Class" at bounding box center [1031, 17] width 66 height 20
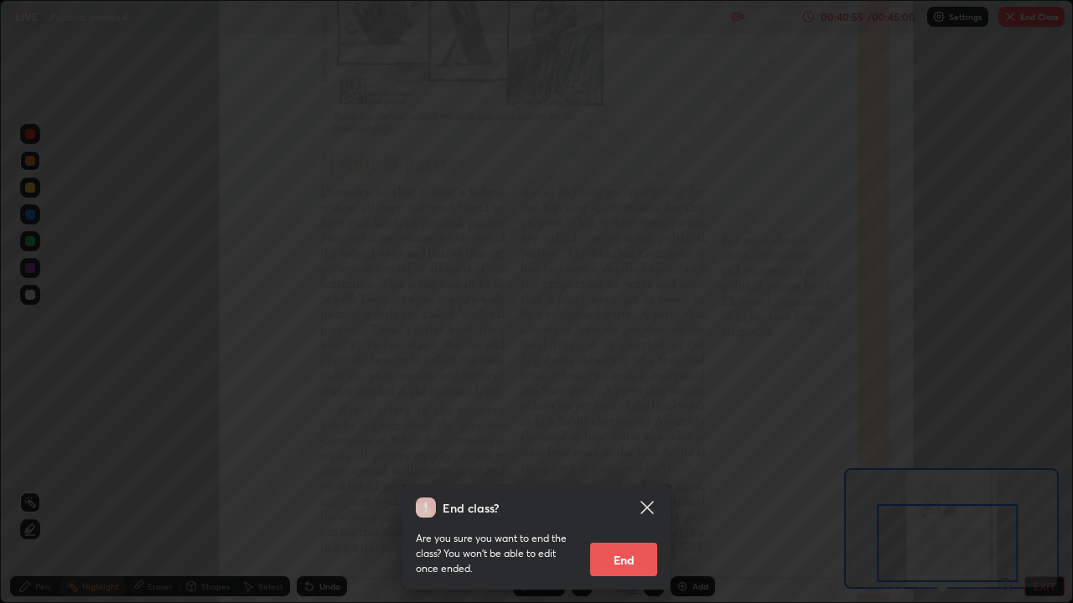
click at [633, 489] on button "End" at bounding box center [623, 560] width 67 height 34
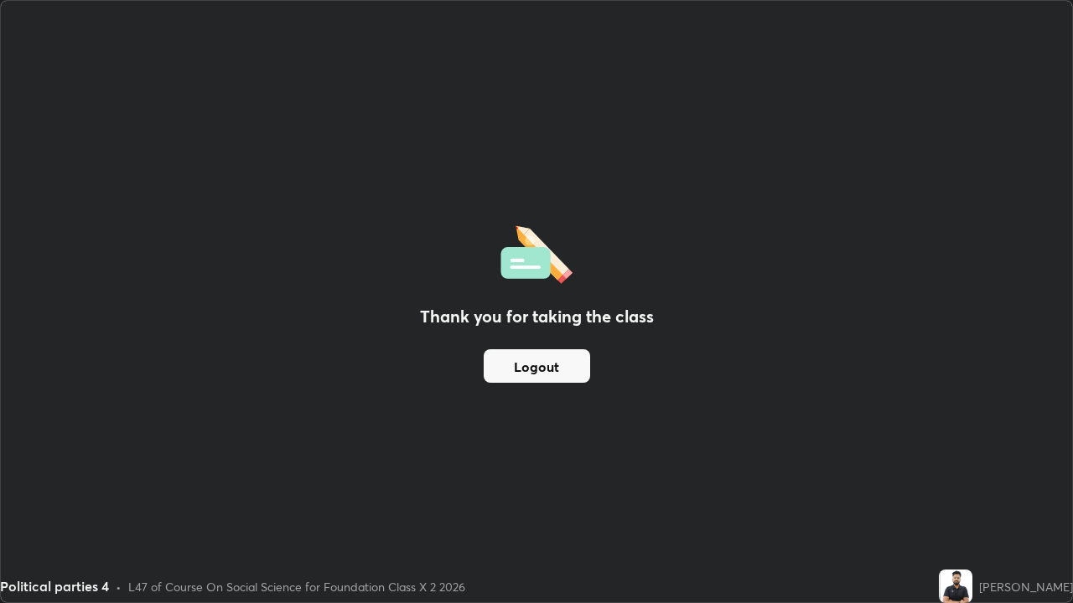
click at [549, 357] on button "Logout" at bounding box center [536, 366] width 106 height 34
